Goal: Task Accomplishment & Management: Complete application form

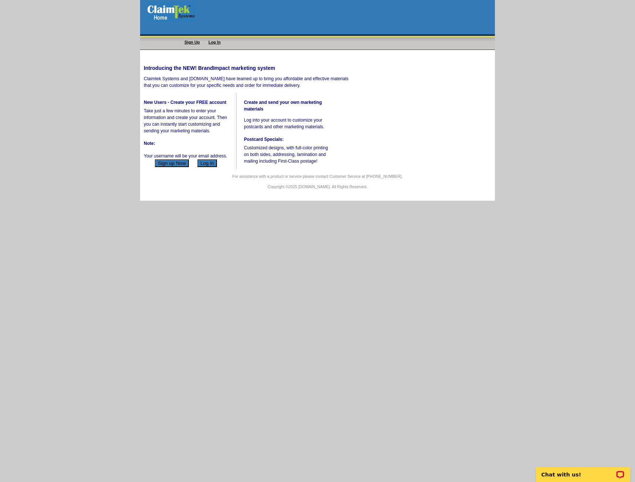
click at [170, 167] on button "Sign up Now" at bounding box center [172, 163] width 34 height 8
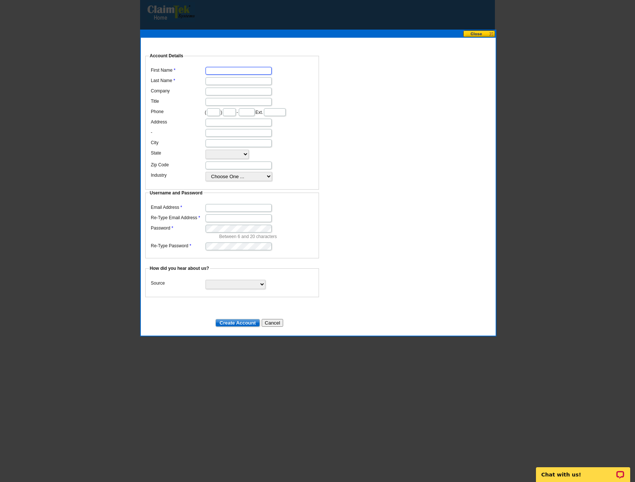
click at [214, 67] on input "First Name" at bounding box center [238, 71] width 66 height 8
type input "[PERSON_NAME]"
type input "Kent"
type input "Dakota Medical Billing"
type input "360"
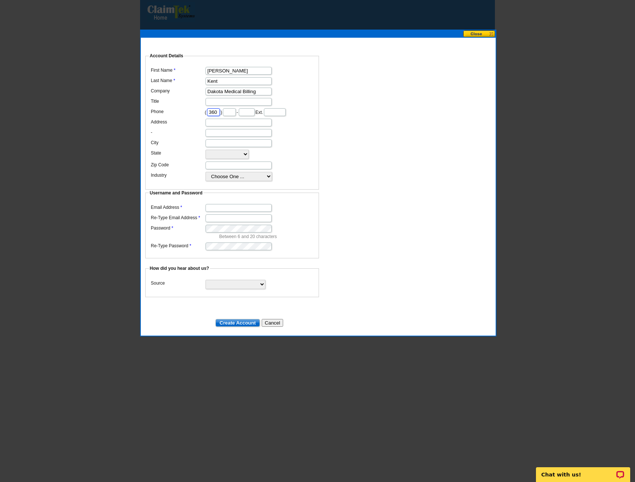
type input "870"
type input "3805"
type input "[STREET_ADDRESS]"
type input "[GEOGRAPHIC_DATA]"
select select "SD"
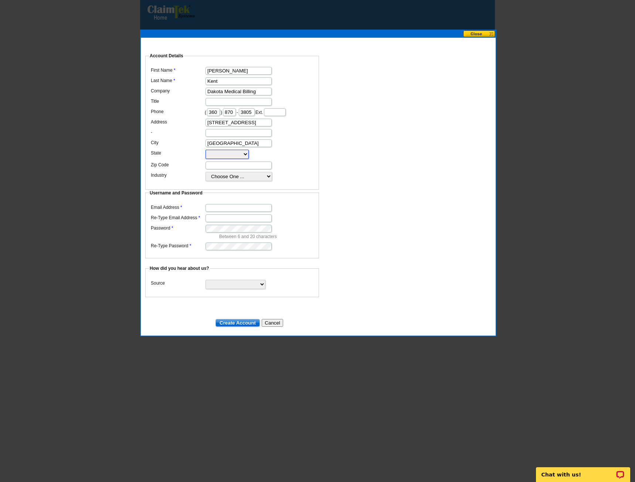
type input "57702"
type input "[PERSON_NAME][EMAIL_ADDRESS][DOMAIN_NAME]"
click at [209, 98] on input "Title" at bounding box center [238, 102] width 66 height 8
type input "CEO"
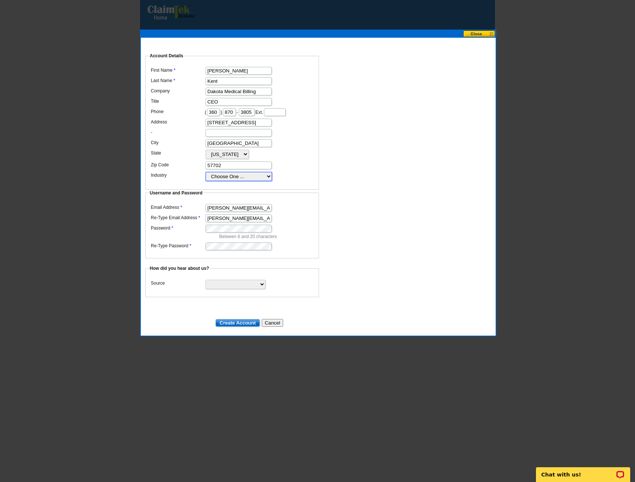
click at [223, 180] on select "Choose One ... Residential Real Estate Accounting Agriculture Architecture Arts…" at bounding box center [238, 176] width 66 height 9
select select "59"
click at [205, 178] on select "Choose One ... Residential Real Estate Accounting Agriculture Architecture Arts…" at bounding box center [238, 176] width 66 height 9
click at [261, 280] on select "Search Engine Television Ad Direct Mail Postcard Email Referred by a friend Oth…" at bounding box center [235, 284] width 60 height 9
select select "other"
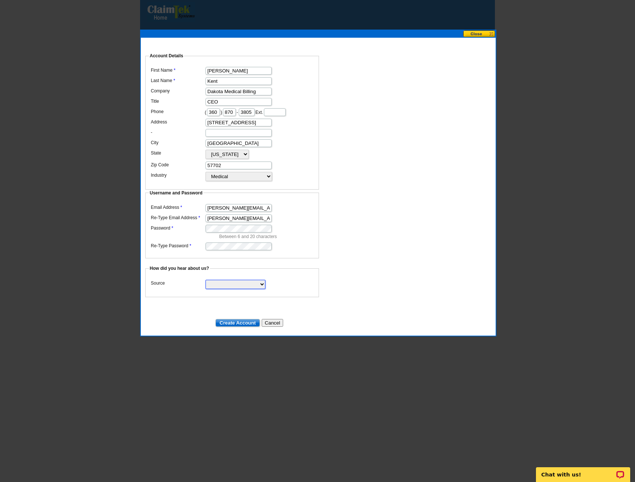
click at [205, 280] on select "Search Engine Television Ad Direct Mail Postcard Email Referred by a friend Oth…" at bounding box center [235, 284] width 60 height 9
click at [226, 319] on input "Create Account" at bounding box center [237, 323] width 44 height 8
